Goal: Find specific page/section: Find specific page/section

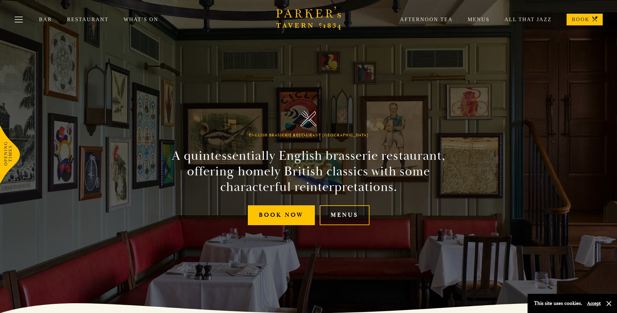
click at [346, 219] on link "Menus" at bounding box center [345, 215] width 50 height 20
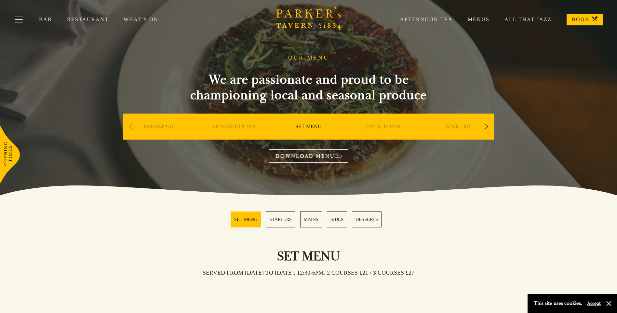
click at [489, 126] on div "Next slide" at bounding box center [486, 126] width 9 height 14
click at [486, 126] on div "Next slide" at bounding box center [486, 126] width 9 height 14
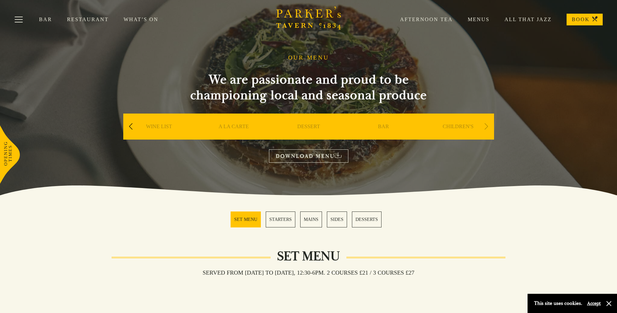
click at [96, 20] on link "Restaurant" at bounding box center [95, 19] width 57 height 7
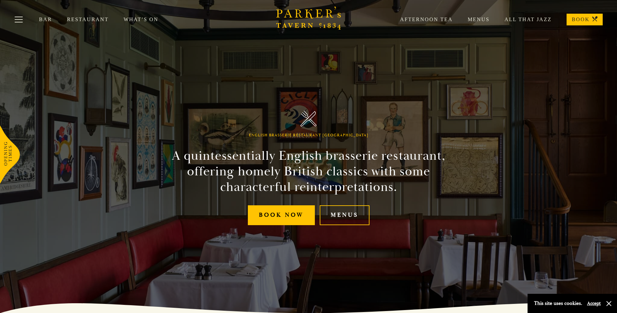
click at [146, 20] on link "What’s On" at bounding box center [149, 19] width 50 height 7
